Goal: Find specific page/section: Find specific page/section

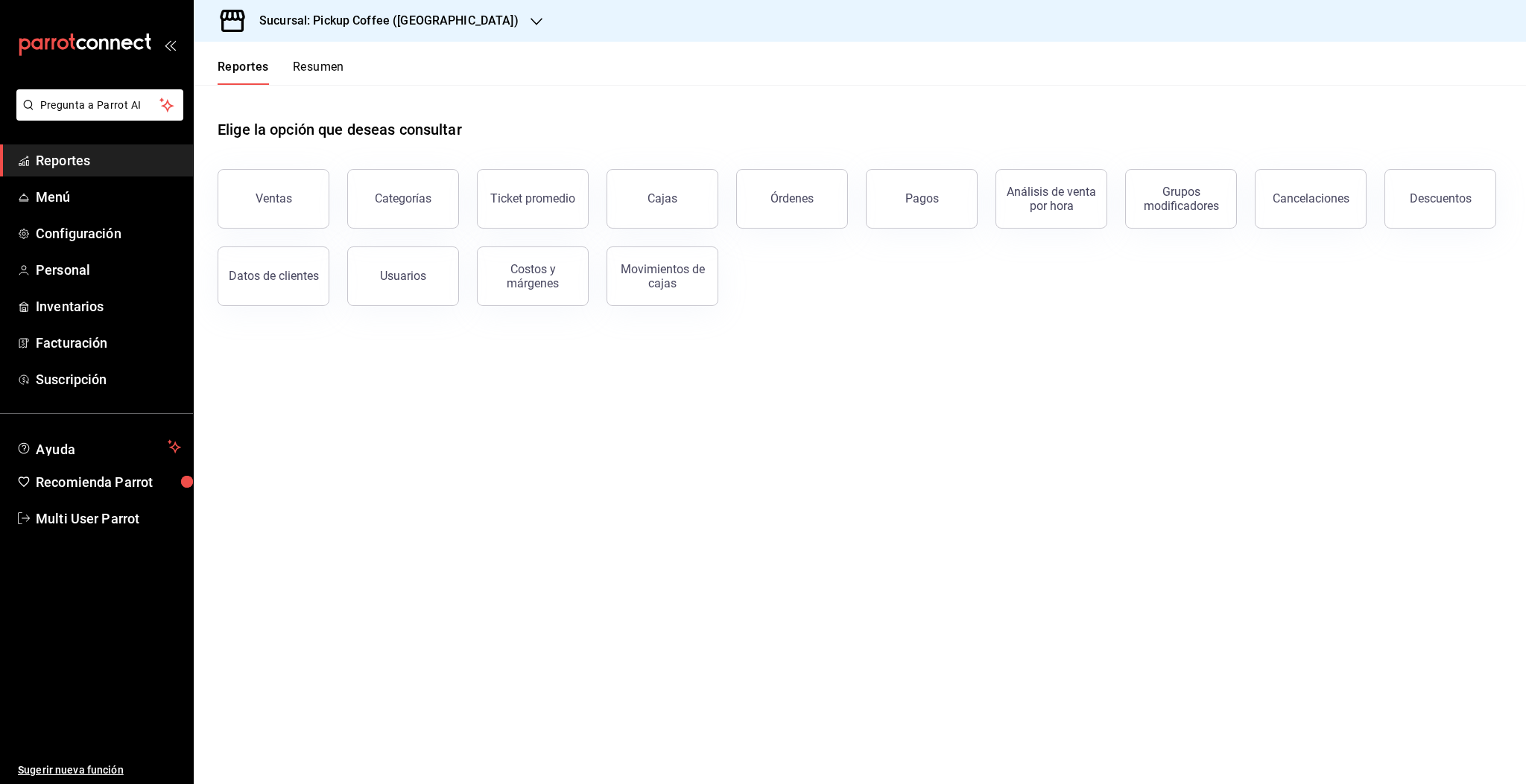
click at [319, 61] on button "Resumen" at bounding box center [318, 72] width 51 height 25
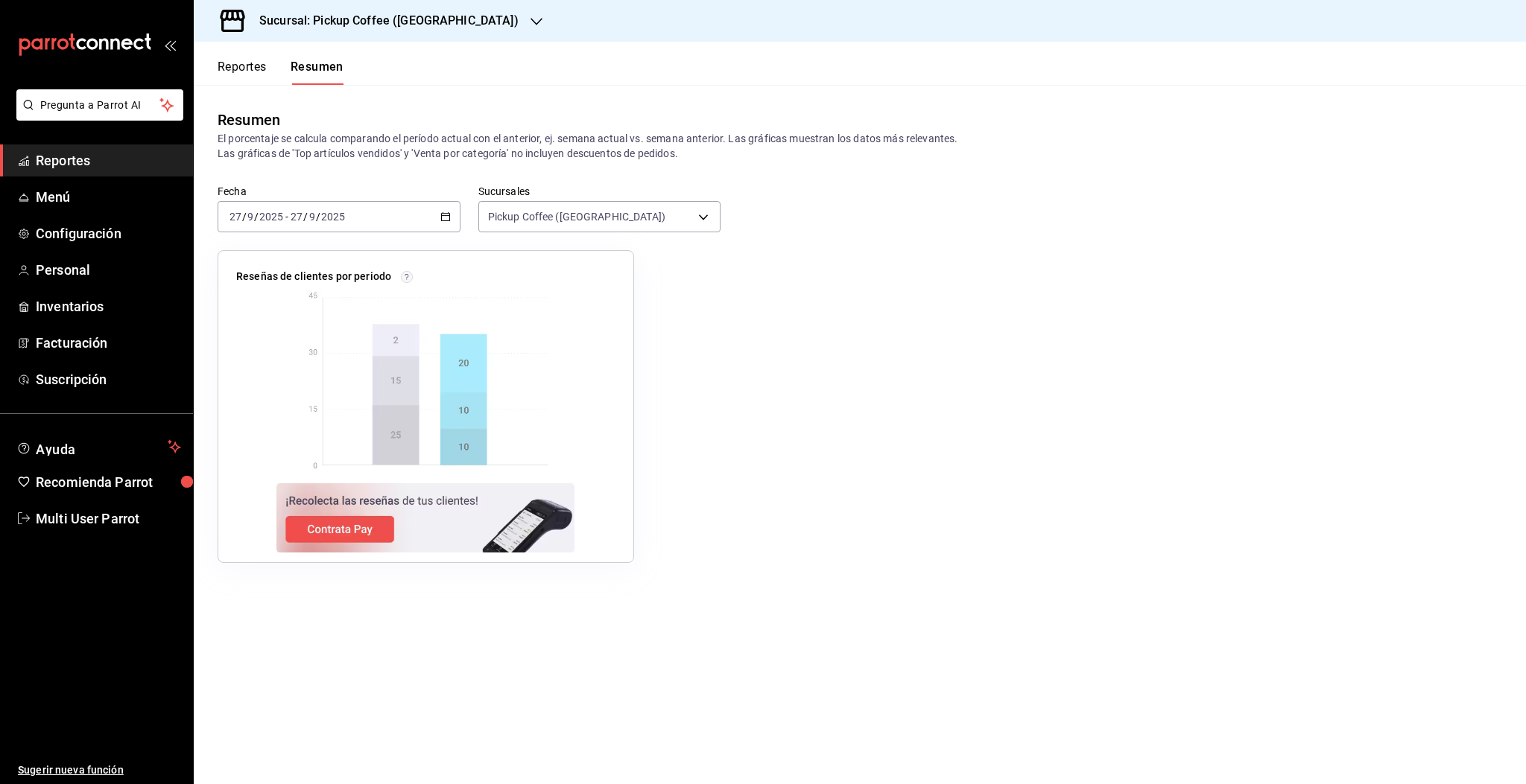
click at [415, 23] on h3 "Sucursal: Pickup Coffee ([GEOGRAPHIC_DATA])" at bounding box center [383, 20] width 272 height 18
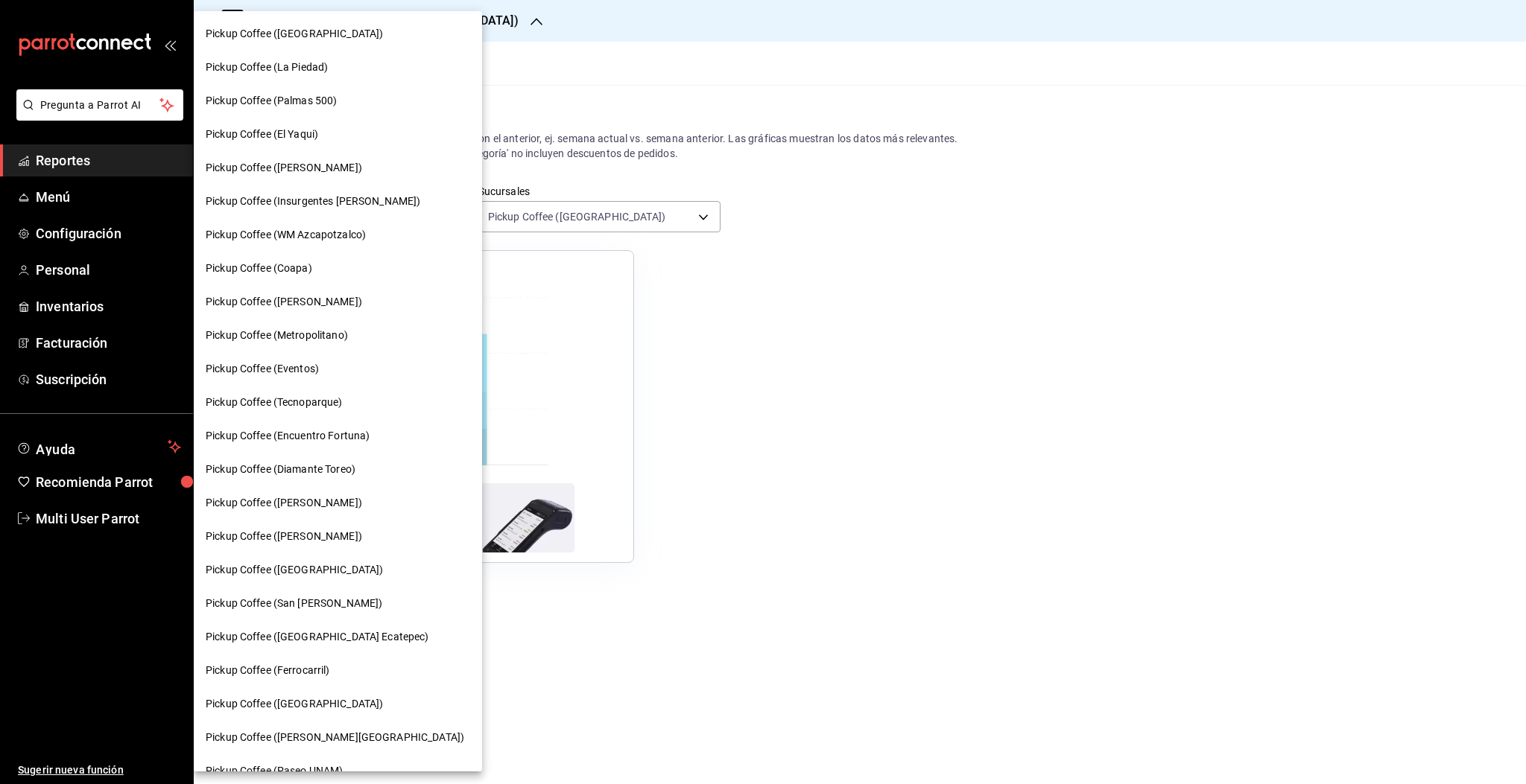
click at [1317, 718] on div at bounding box center [763, 392] width 1526 height 784
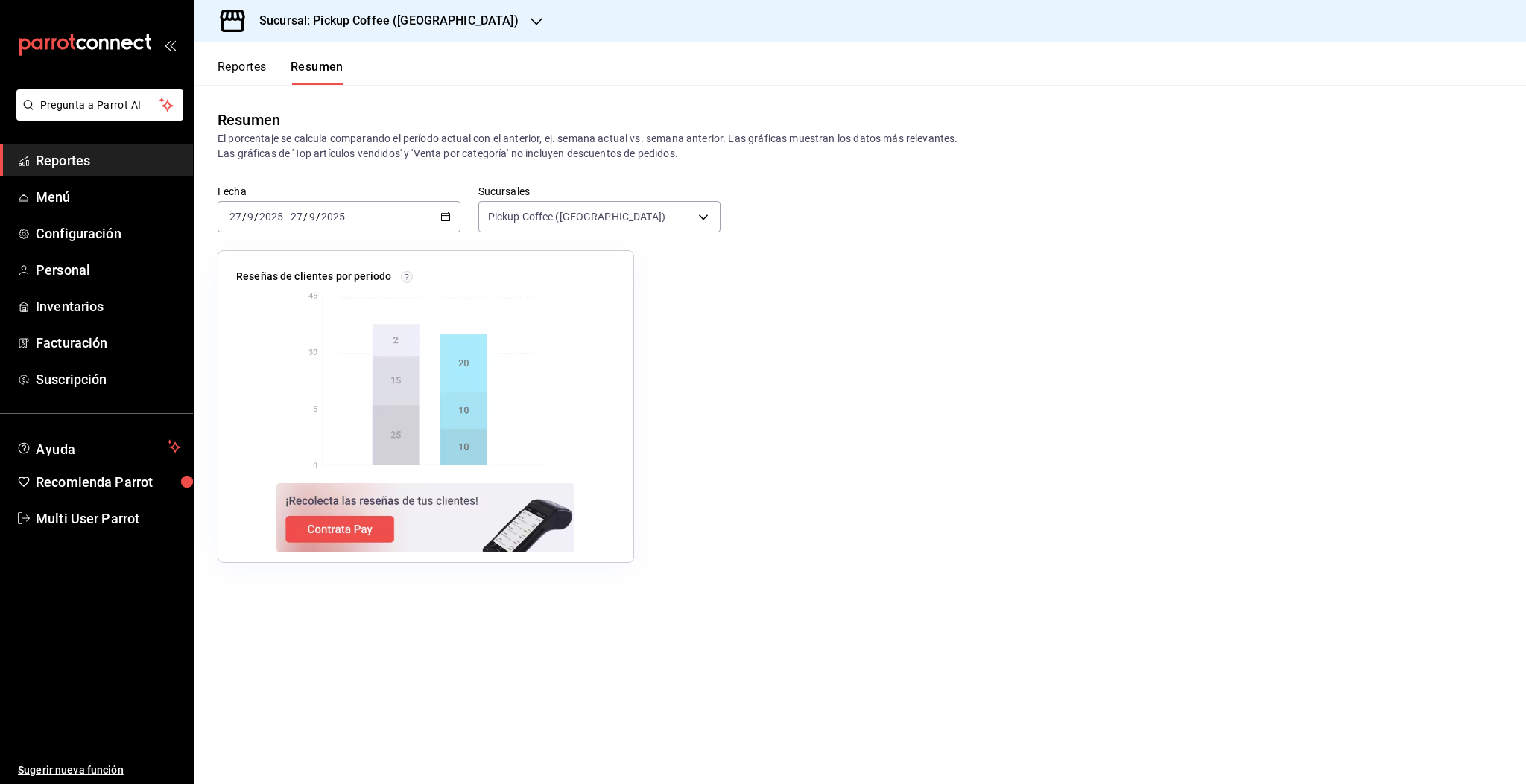
click at [425, 27] on h3 "Sucursal: Pickup Coffee ([GEOGRAPHIC_DATA])" at bounding box center [383, 20] width 272 height 18
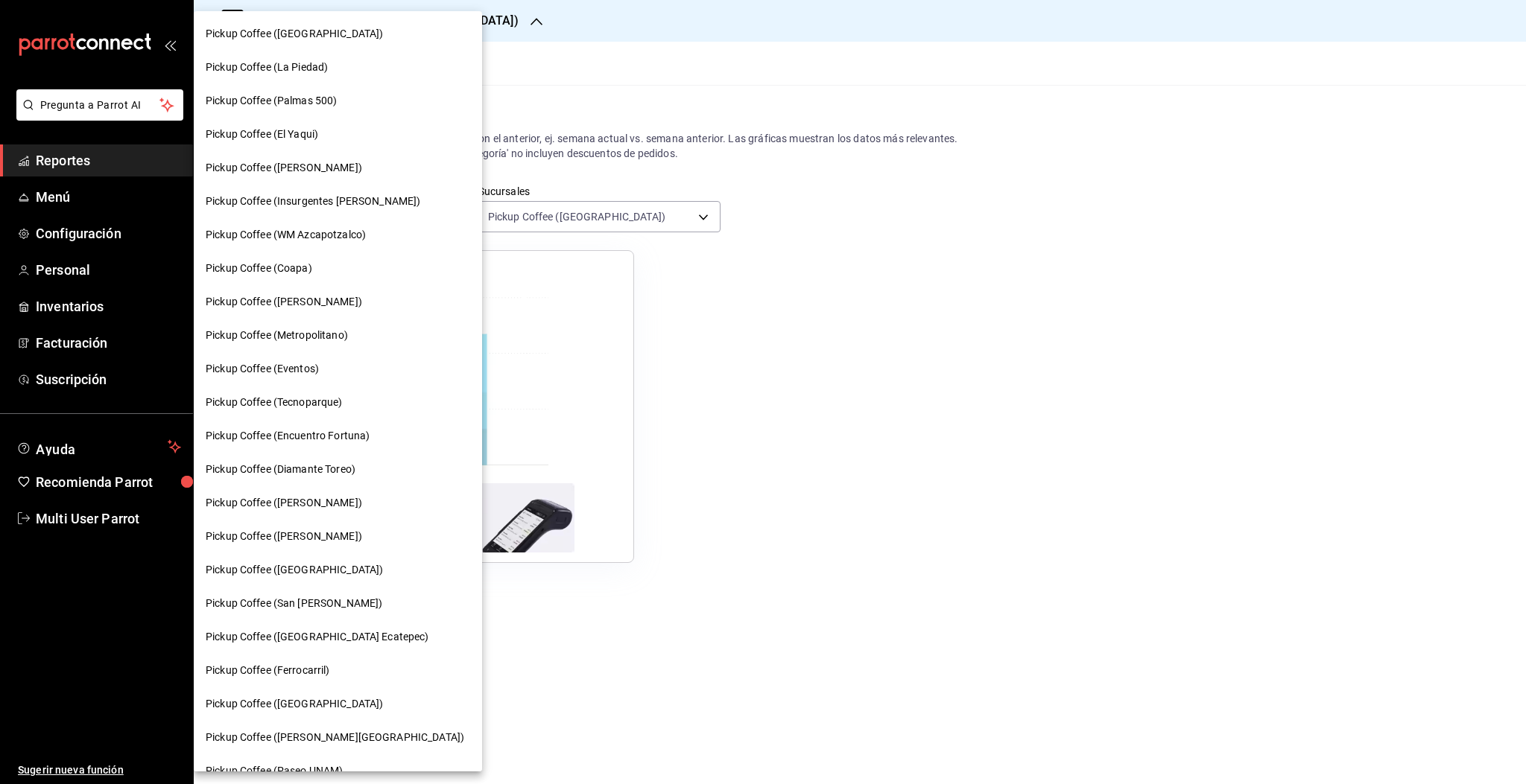
click at [313, 100] on span "Pickup Coffee (Palmas 500)" at bounding box center [272, 101] width 131 height 16
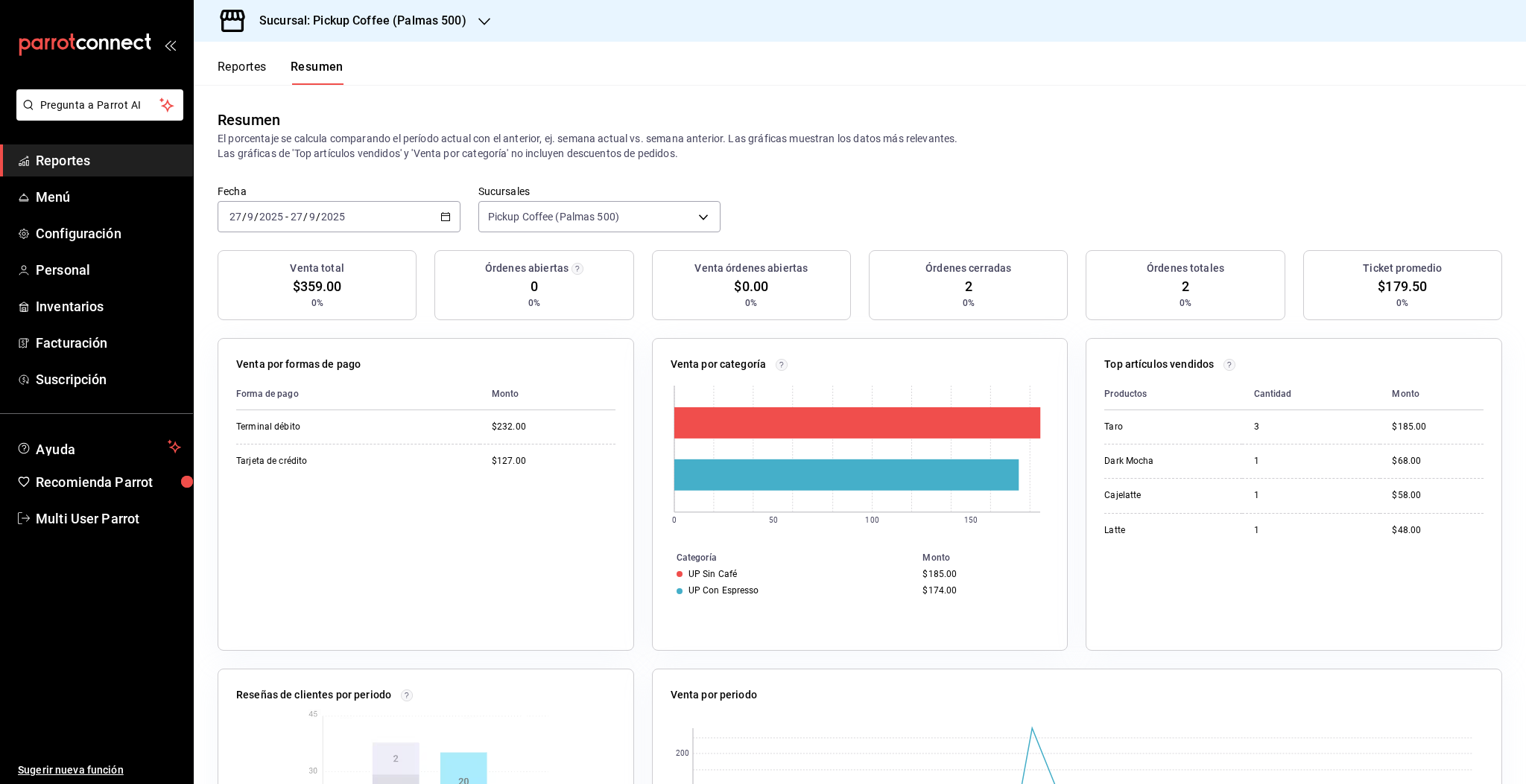
click at [85, 167] on span "Reportes" at bounding box center [108, 160] width 145 height 20
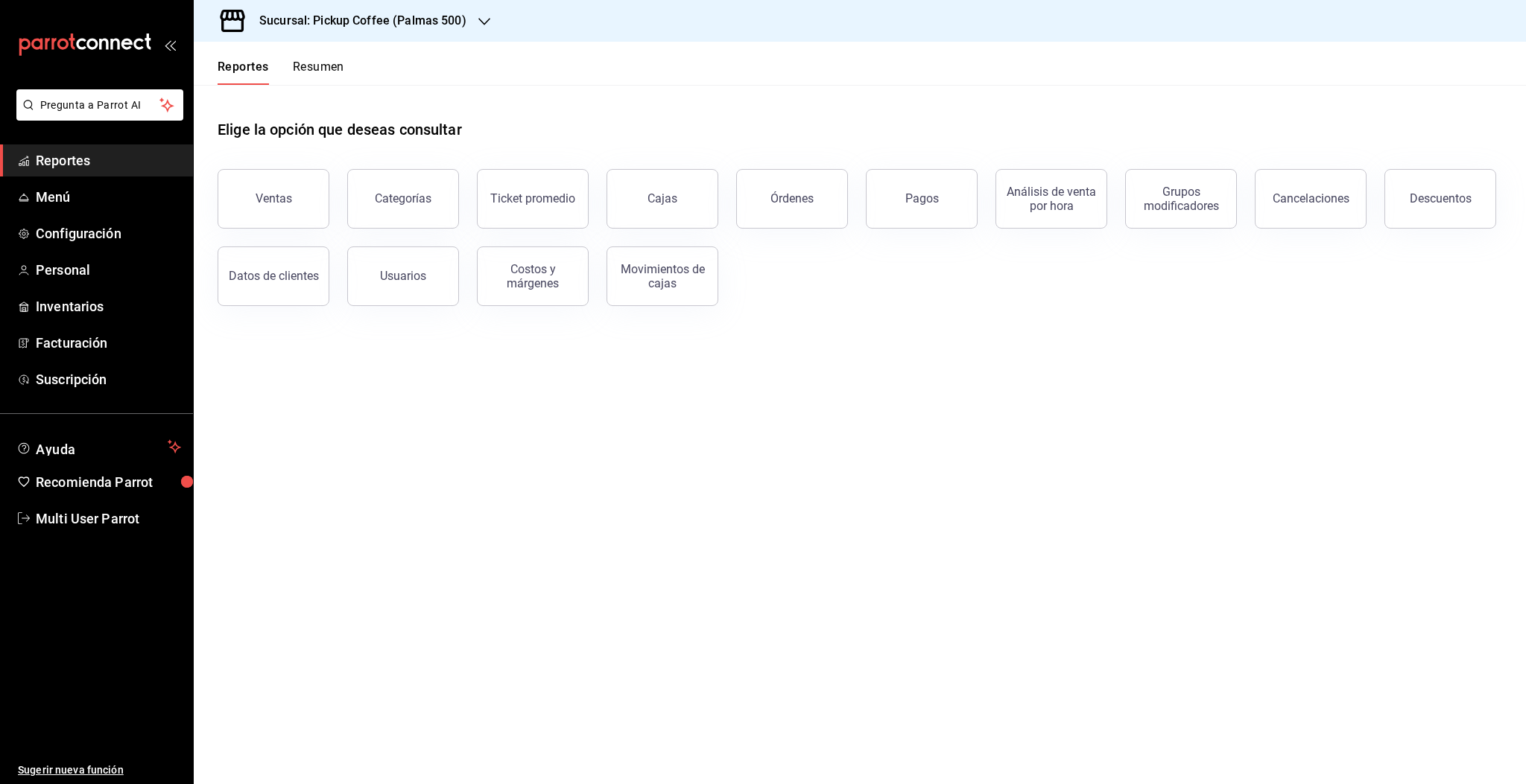
click at [331, 74] on button "Resumen" at bounding box center [318, 72] width 51 height 25
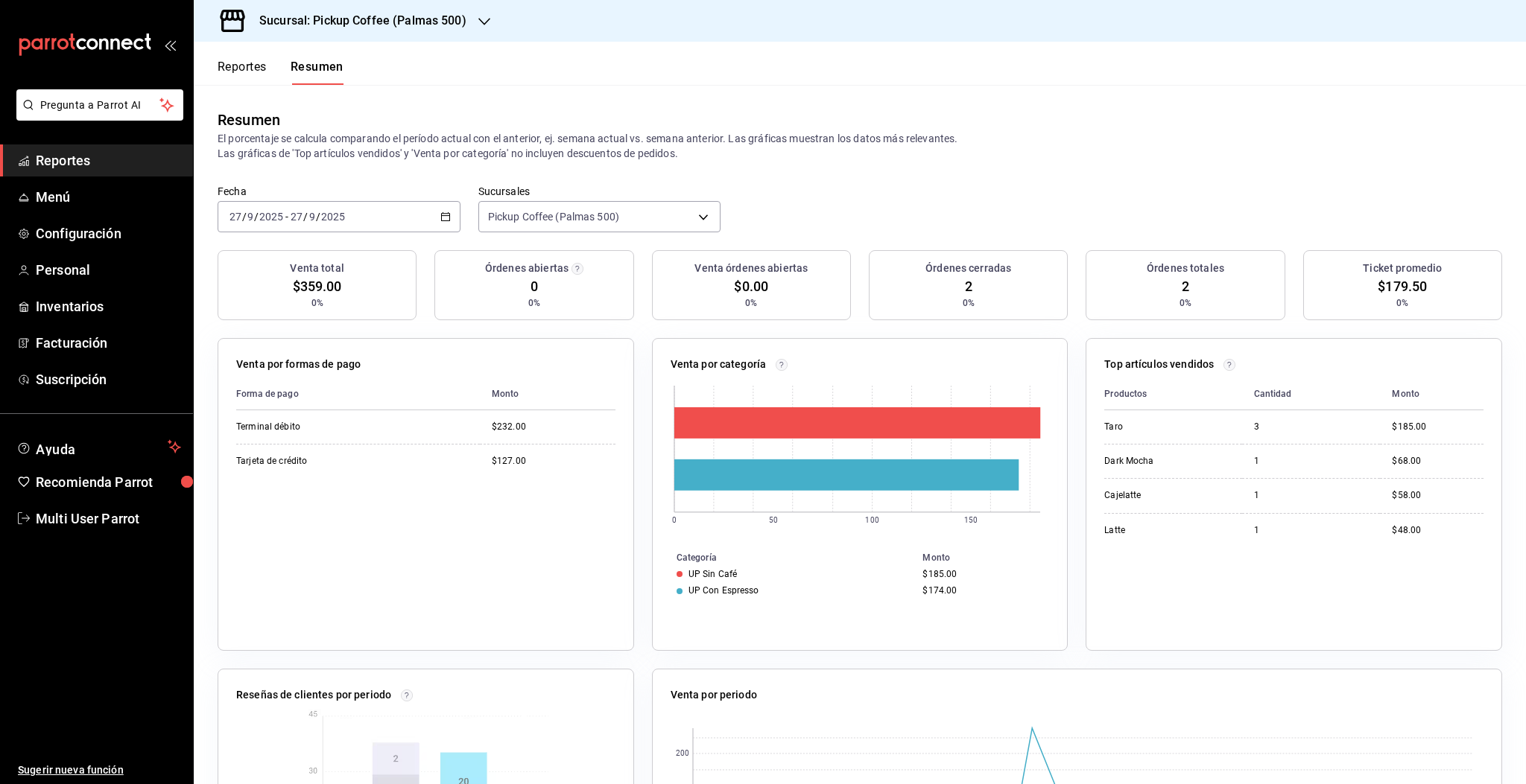
click at [1070, 111] on div "Resumen" at bounding box center [860, 119] width 1285 height 23
click at [1118, 218] on div "Fecha [DATE] [DATE] - [DATE] [DATE] Sucursales Pickup Coffee (Palmas 500) [obje…" at bounding box center [859, 218] width 1333 height 66
click at [438, 25] on h3 "Sucursal: Pickup Coffee (Palmas 500)" at bounding box center [356, 20] width 219 height 18
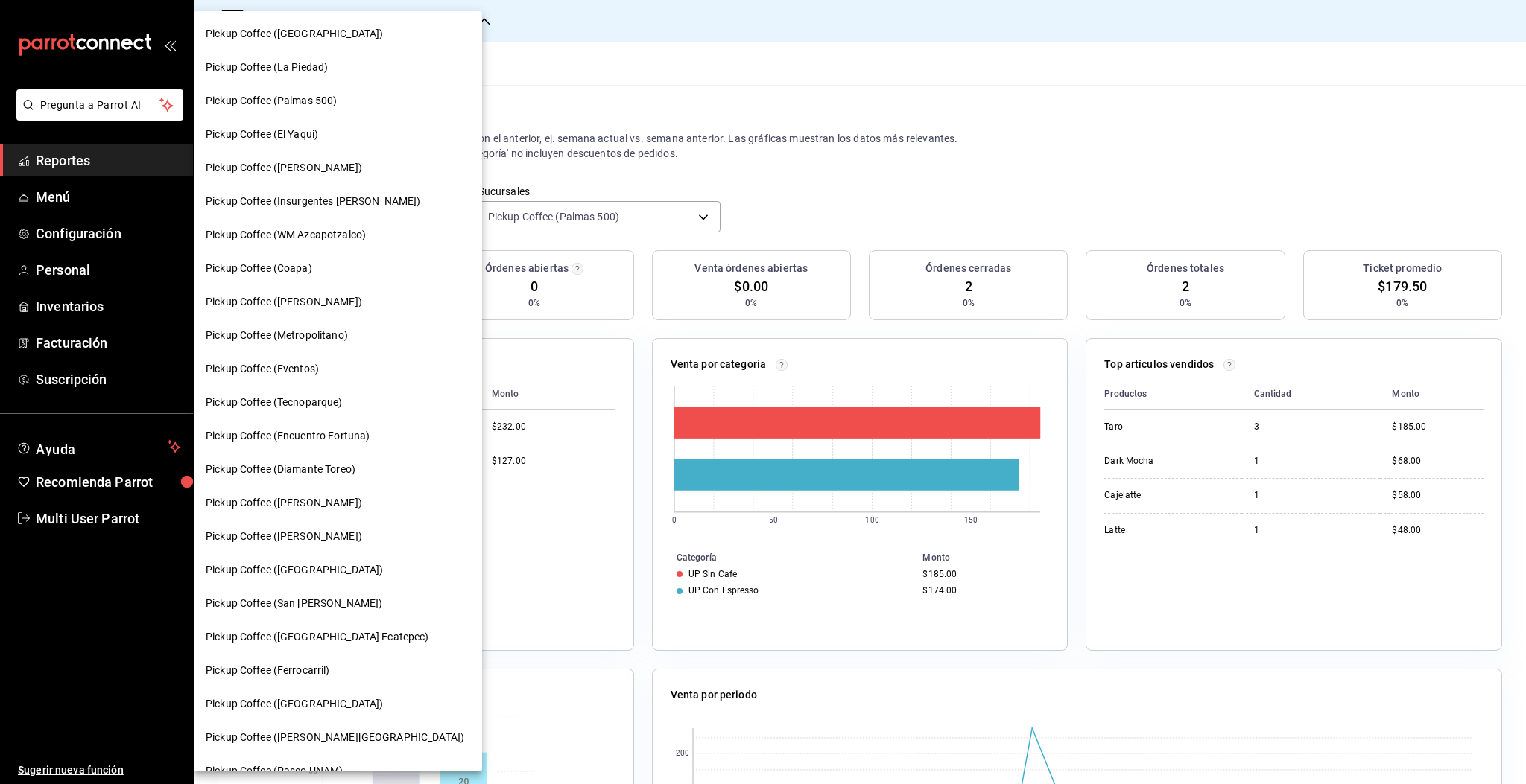
click at [341, 295] on span "Pickup Coffee ([PERSON_NAME])" at bounding box center [284, 302] width 156 height 16
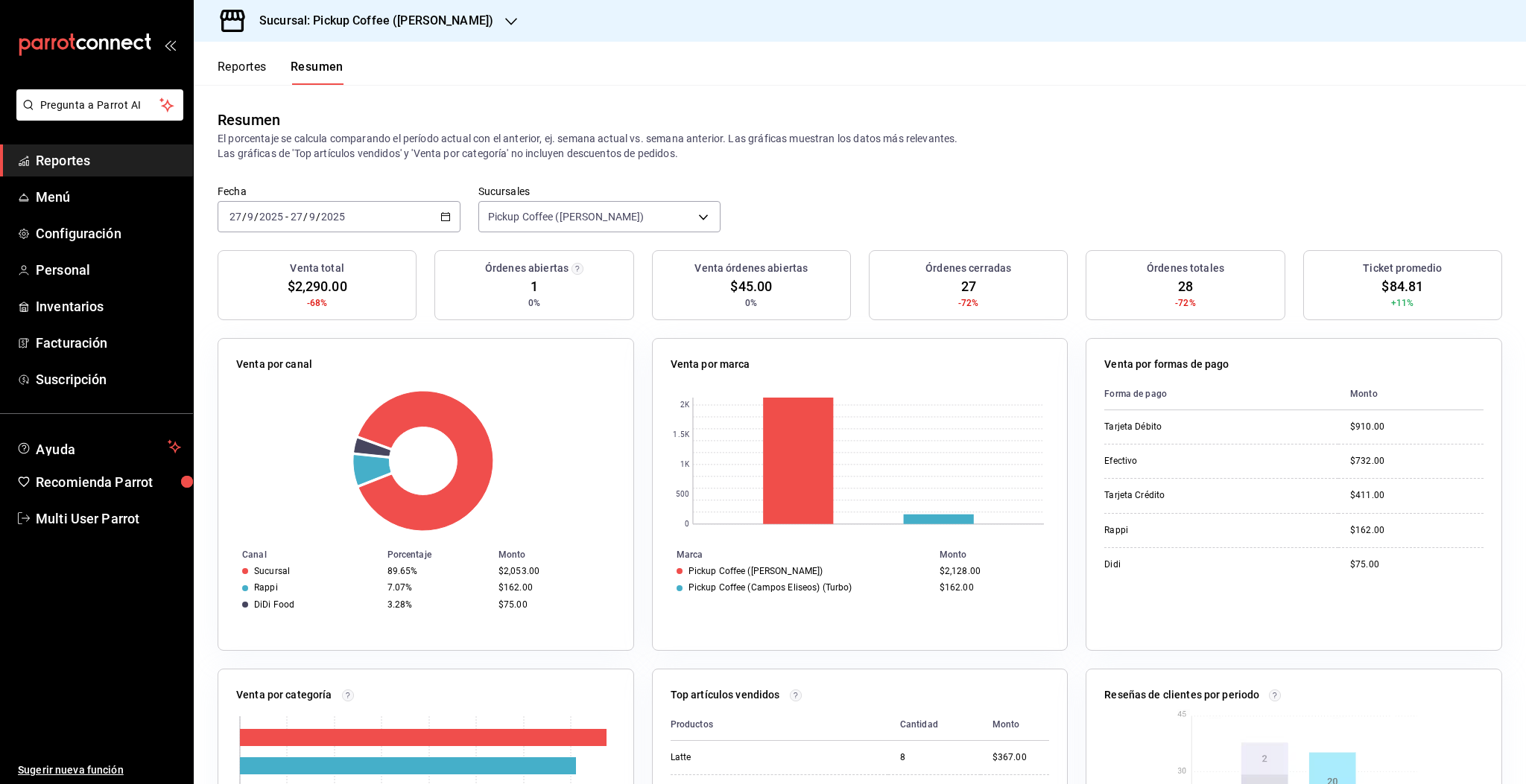
click at [1069, 187] on div "Fecha [DATE] [DATE] - [DATE] [DATE] Sucursales Pickup Coffee (Campos Eliseos) […" at bounding box center [859, 218] width 1333 height 66
